Goal: Information Seeking & Learning: Learn about a topic

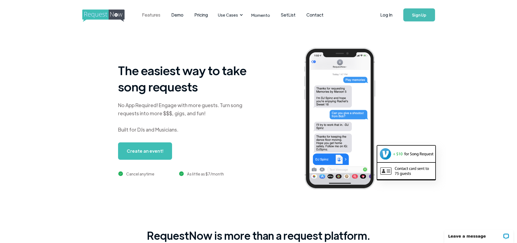
click at [149, 15] on link "Features" at bounding box center [151, 15] width 29 height 17
click at [203, 14] on link "Pricing" at bounding box center [201, 15] width 24 height 17
